Goal: Find specific fact: Find specific page/section

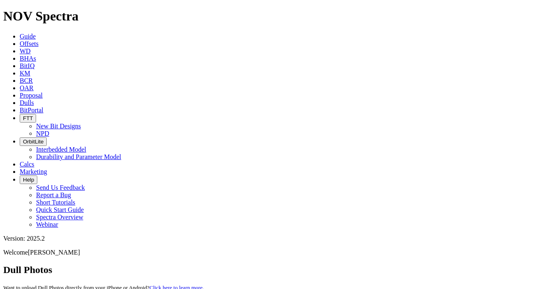
paste input "A319686"
type input "A319686"
